Goal: Task Accomplishment & Management: Manage account settings

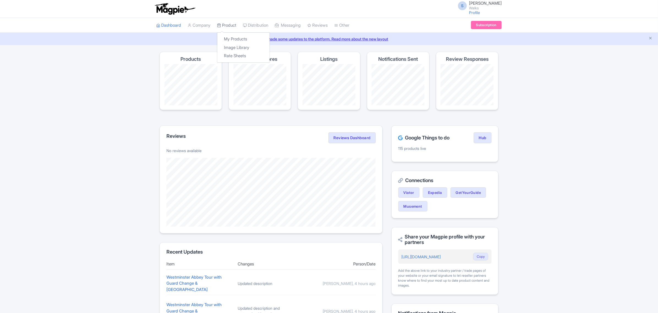
click at [230, 27] on link "Product" at bounding box center [226, 25] width 19 height 15
click at [232, 39] on link "My Products" at bounding box center [243, 39] width 52 height 9
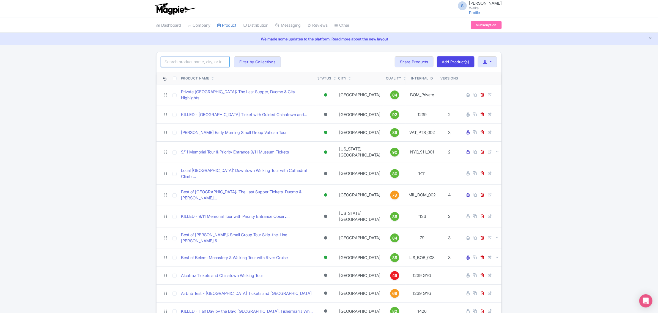
click at [215, 59] on input "search" at bounding box center [195, 62] width 69 height 10
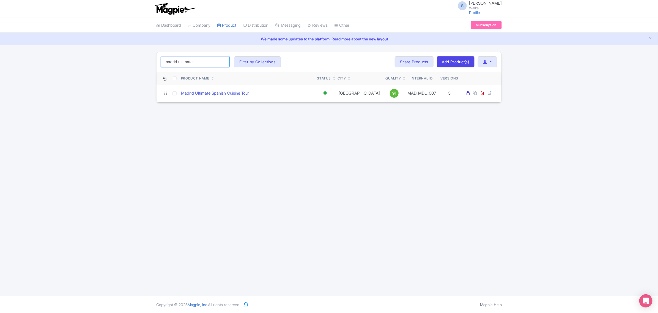
type input "madrid ultimate"
click button "Search" at bounding box center [0, 0] width 0 height 0
click at [221, 96] on link "Madrid Ultimate Spanish Cuisine Tour" at bounding box center [215, 93] width 68 height 6
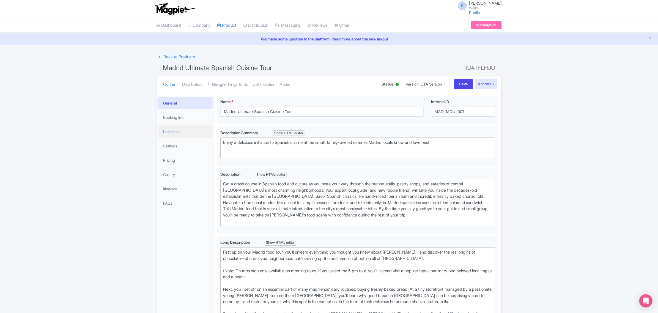
click at [182, 131] on link "Locations" at bounding box center [185, 131] width 55 height 12
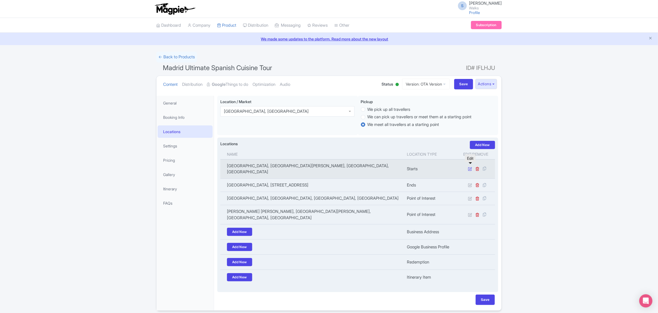
click at [468, 167] on icon at bounding box center [470, 169] width 4 height 4
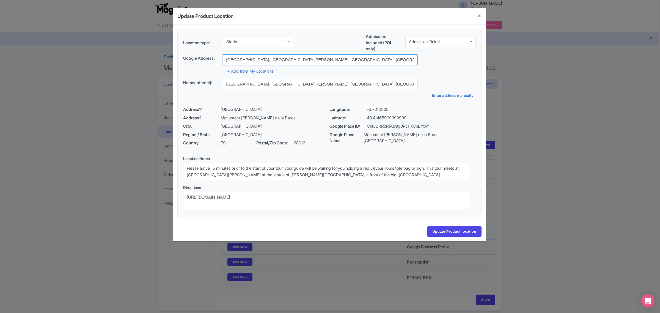
drag, startPoint x: 351, startPoint y: 58, endPoint x: 195, endPoint y: 58, distance: 156.1
click at [195, 58] on div "Google Address: Calle del Príncipe, Monument Calderon de la Barca, Madrid, ES" at bounding box center [329, 59] width 292 height 10
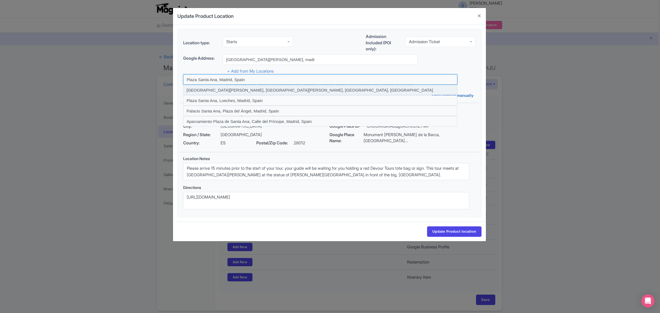
drag, startPoint x: 208, startPoint y: 82, endPoint x: 210, endPoint y: 89, distance: 7.6
click at [210, 89] on div at bounding box center [320, 100] width 274 height 52
click at [210, 89] on input at bounding box center [320, 90] width 274 height 10
type input "Plaza santa Ana, Plaza de Santa Ana, Madrid, Spain"
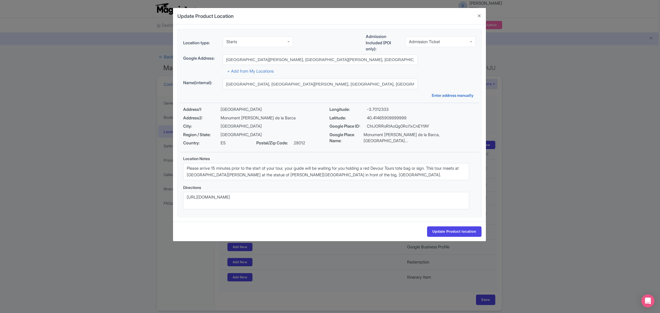
type input "Plaza santa Ana, Plaza de Santa Ana, Madrid, Spain"
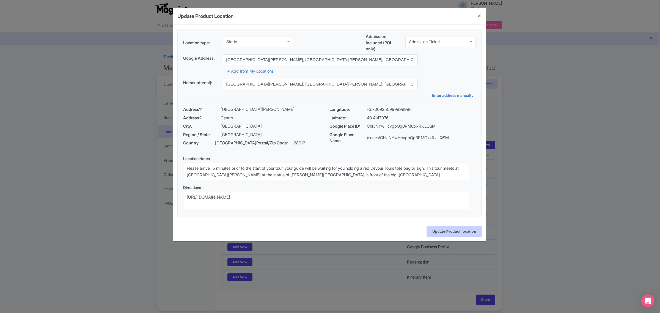
click at [437, 232] on input "Update Product location" at bounding box center [454, 231] width 54 height 10
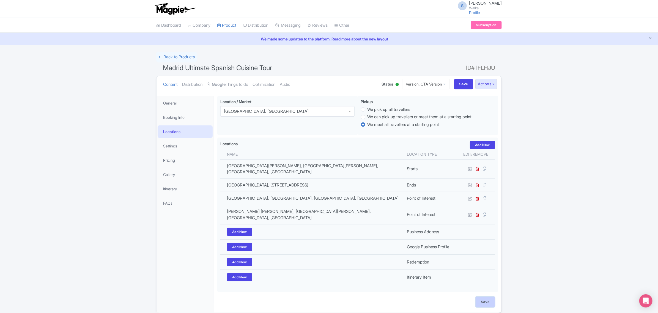
click at [483, 297] on input "Save" at bounding box center [484, 302] width 19 height 10
type input "Update Product"
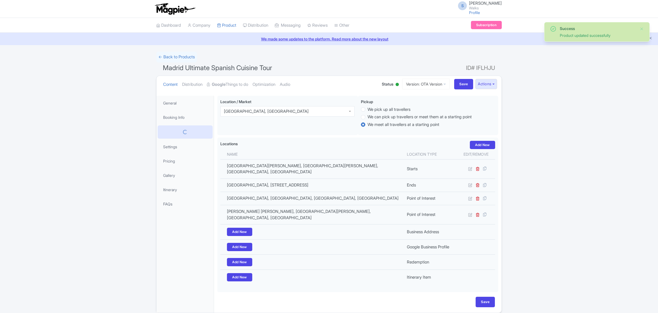
scroll to position [12, 0]
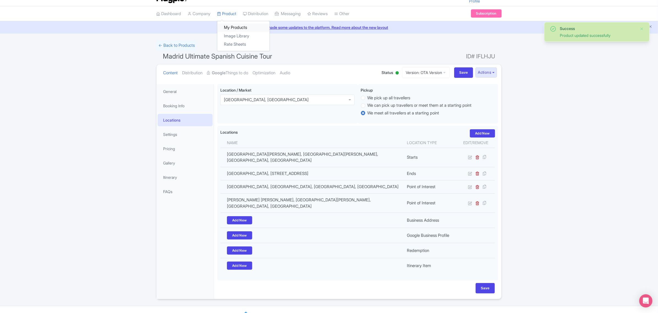
click at [231, 30] on link "My Products" at bounding box center [243, 27] width 52 height 9
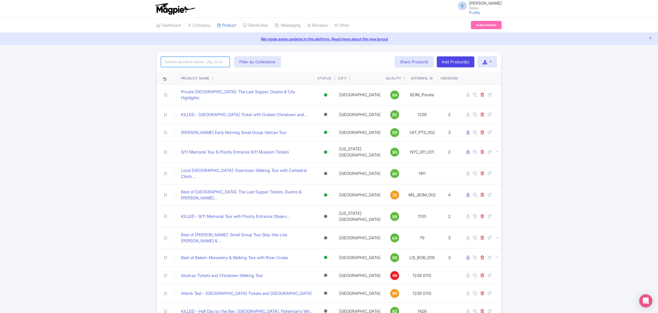
paste input "FLO_FIAD_006"
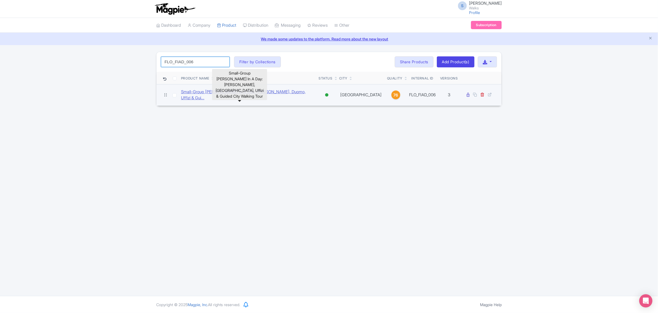
type input "FLO_FIAD_006"
click at [242, 91] on link "Small-Group [PERSON_NAME] In A Day: [PERSON_NAME], Duomo, Uffizi & Gui..." at bounding box center [247, 95] width 133 height 12
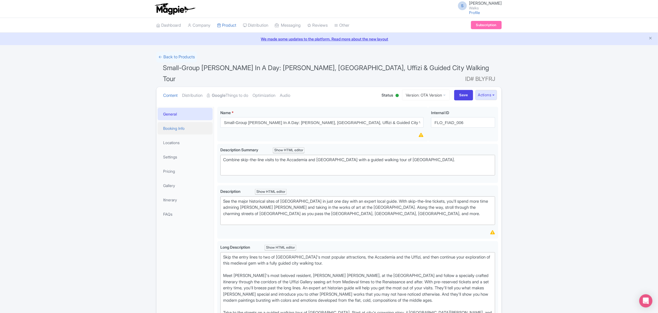
click at [191, 122] on link "Booking Info" at bounding box center [185, 128] width 55 height 12
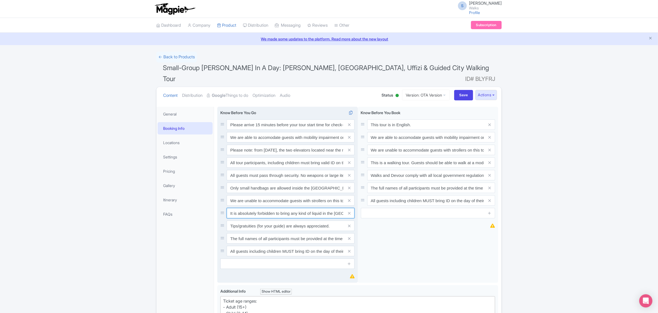
drag, startPoint x: 275, startPoint y: 205, endPoint x: 323, endPoint y: 201, distance: 48.5
click at [323, 208] on input "It is absolutely forbidden to bring any kind of liquid in the Uffizi Gallery (e…" at bounding box center [291, 213] width 128 height 10
click at [348, 211] on icon at bounding box center [349, 213] width 2 height 4
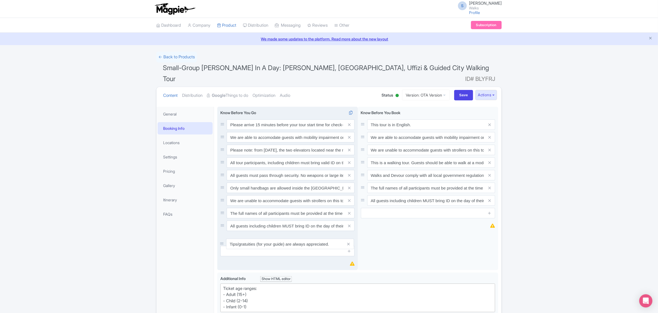
drag, startPoint x: 223, startPoint y: 201, endPoint x: 223, endPoint y: 231, distance: 30.5
drag, startPoint x: 270, startPoint y: 188, endPoint x: 349, endPoint y: 191, distance: 79.0
click at [349, 195] on div "We are unable to accommodate guests with strollers on this tour." at bounding box center [291, 200] width 128 height 10
click at [251, 195] on input "We are unable to accommodate guests with strollers on this tour." at bounding box center [291, 200] width 128 height 10
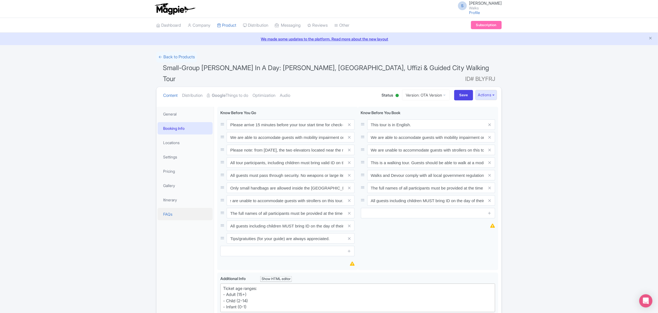
scroll to position [0, 0]
click at [207, 208] on link "FAQs" at bounding box center [185, 214] width 55 height 12
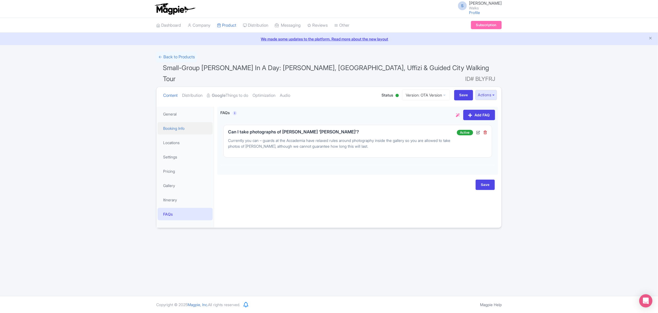
click at [175, 122] on link "Booking Info" at bounding box center [185, 128] width 55 height 12
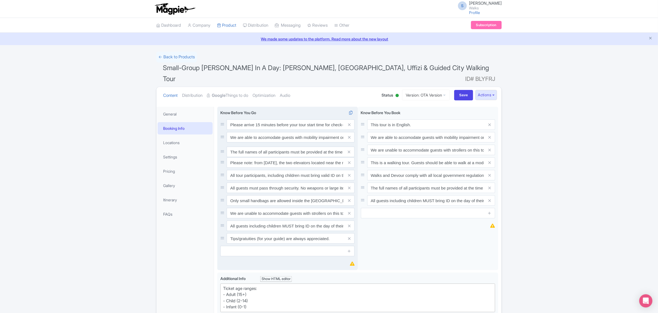
drag, startPoint x: 221, startPoint y: 202, endPoint x: 221, endPoint y: 140, distance: 61.6
drag, startPoint x: 223, startPoint y: 215, endPoint x: 220, endPoint y: 150, distance: 64.9
drag, startPoint x: 258, startPoint y: 178, endPoint x: 346, endPoint y: 179, distance: 88.5
click at [346, 183] on div "All tour participants, including children must bring valid ID on the day of the…" at bounding box center [291, 188] width 128 height 10
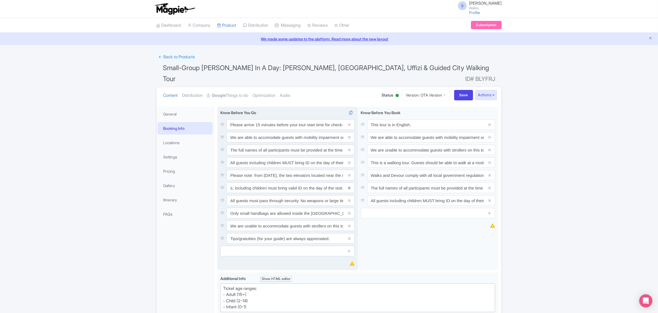
scroll to position [0, 0]
click at [350, 186] on icon at bounding box center [349, 188] width 2 height 4
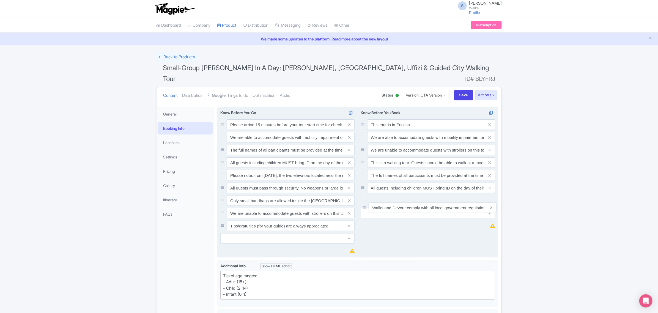
drag, startPoint x: 364, startPoint y: 164, endPoint x: 366, endPoint y: 196, distance: 32.2
click at [463, 90] on input "Save" at bounding box center [463, 95] width 19 height 10
type input "Saving..."
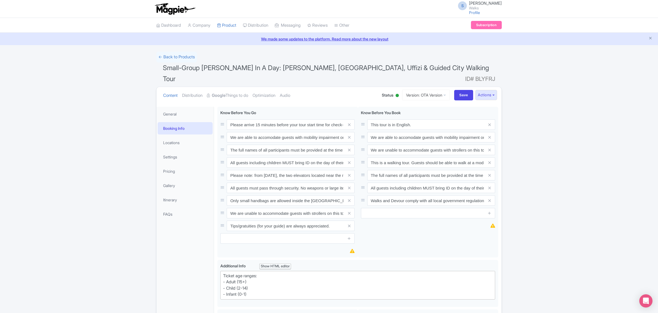
scroll to position [96, 0]
